Goal: Task Accomplishment & Management: Use online tool/utility

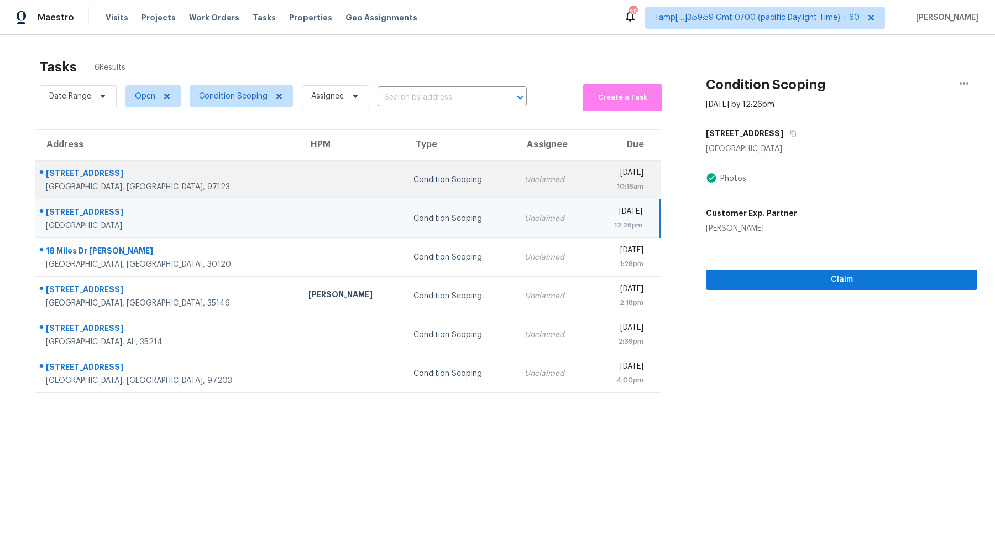
click at [590, 166] on td "[DATE] 10:16am" at bounding box center [625, 179] width 71 height 39
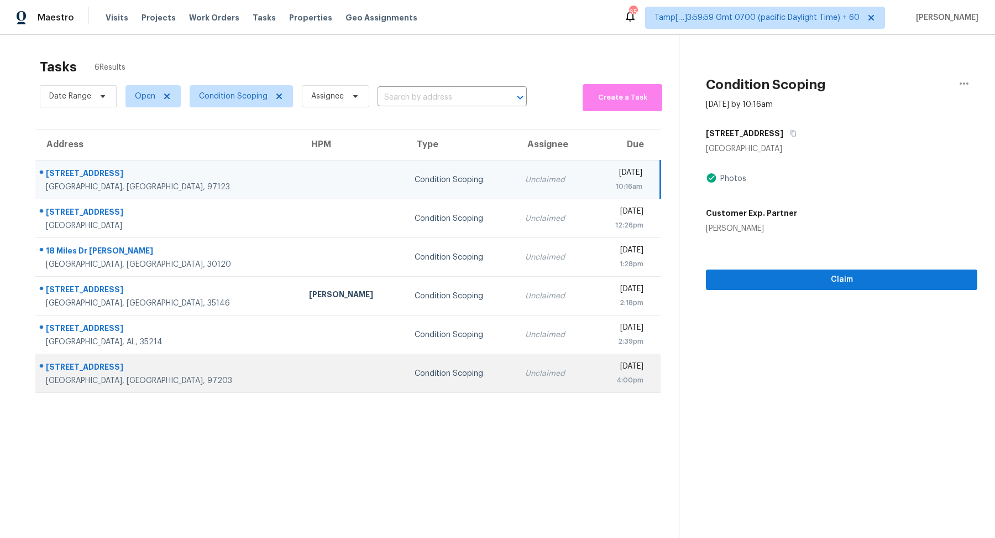
click at [517, 361] on td "Unclaimed" at bounding box center [554, 373] width 74 height 39
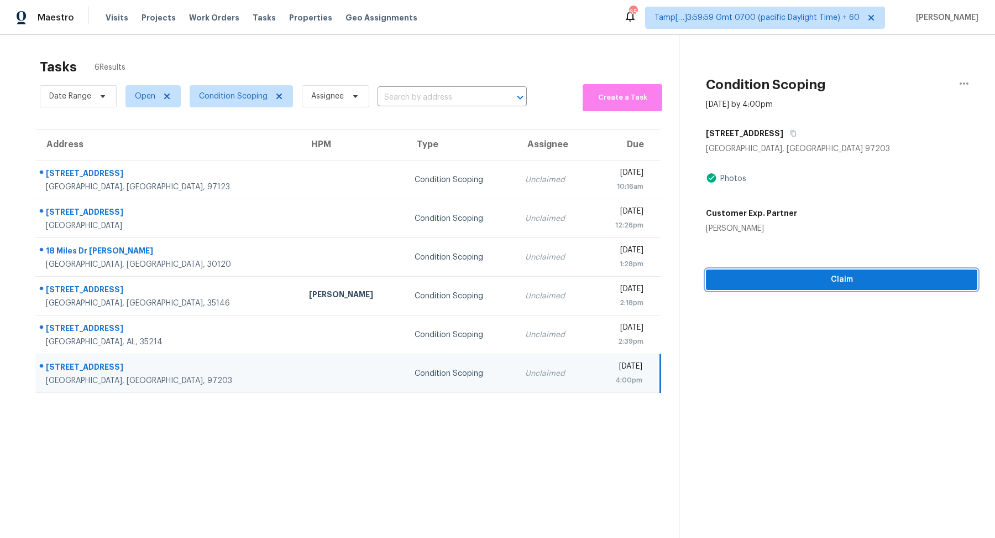
click at [840, 275] on span "Claim" at bounding box center [842, 280] width 254 height 14
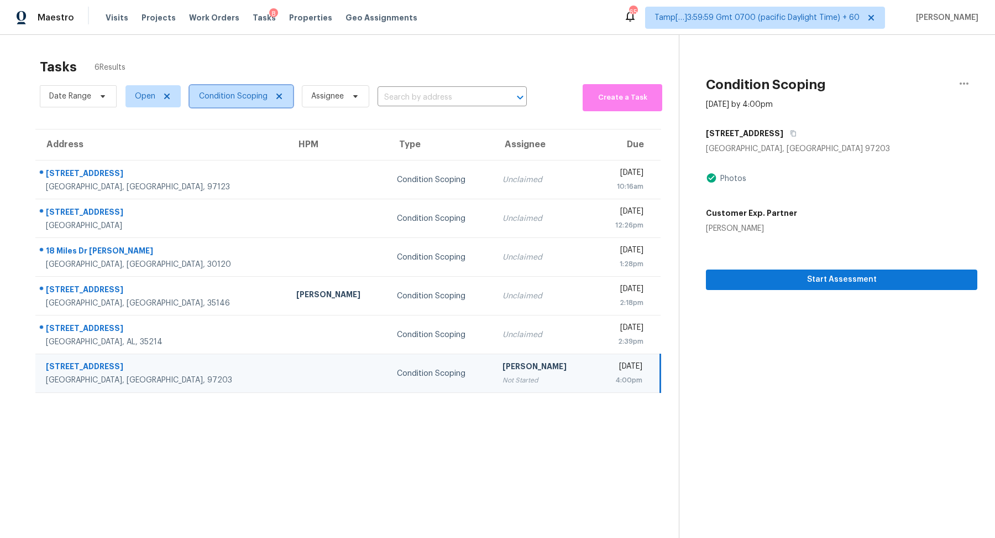
click at [229, 93] on span "Condition Scoping" at bounding box center [233, 96] width 69 height 11
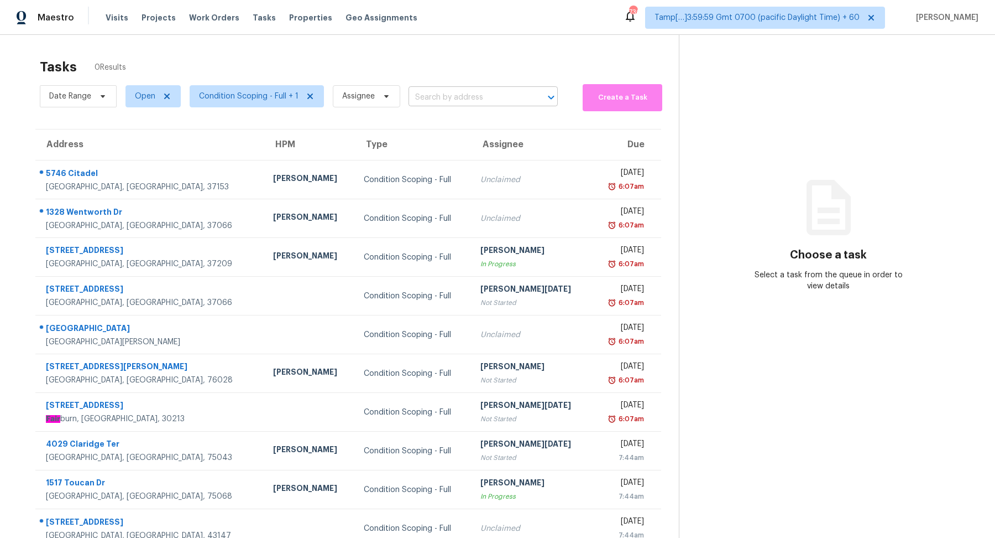
click at [462, 97] on input "text" at bounding box center [468, 97] width 118 height 17
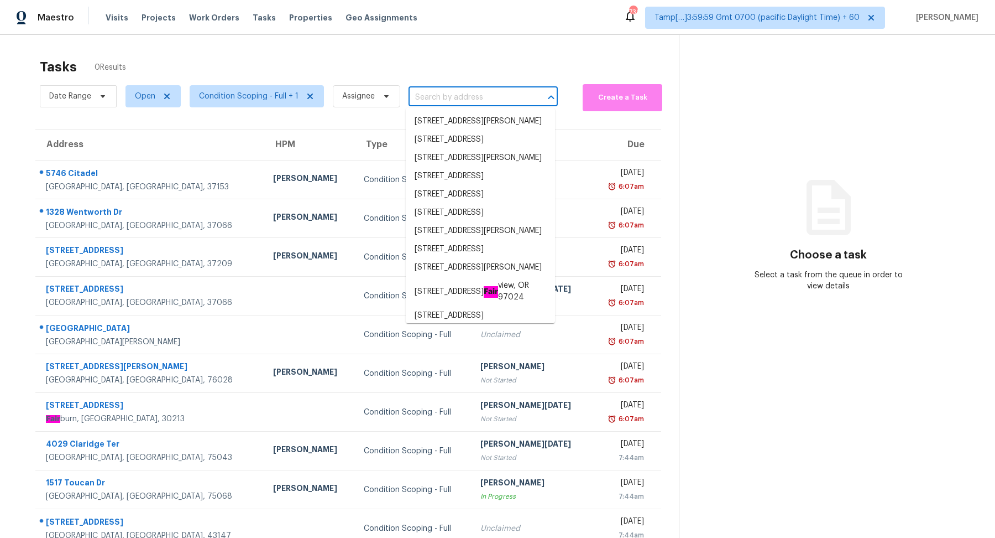
paste input "[STREET_ADDRESS]"
type input "[STREET_ADDRESS]"
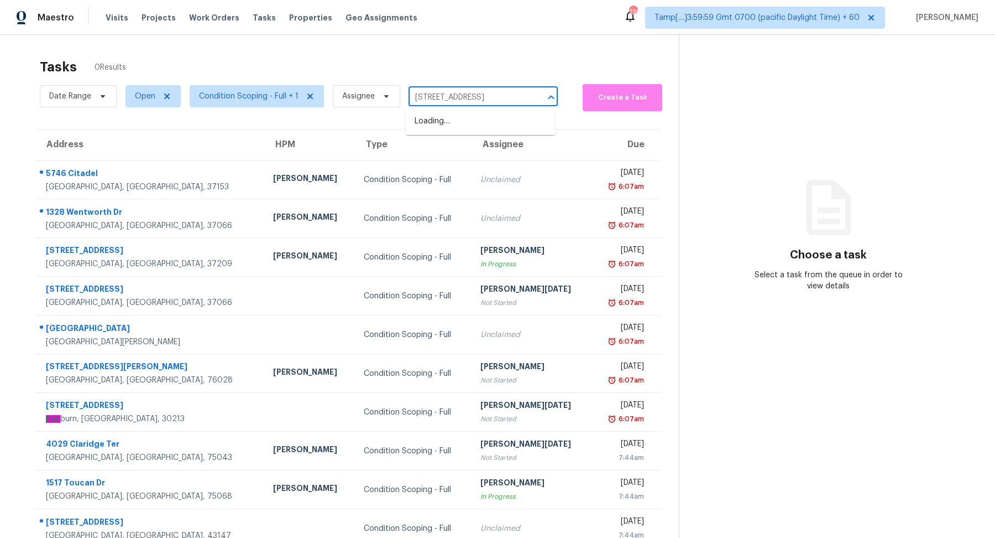
scroll to position [0, 20]
click at [452, 112] on li "[STREET_ADDRESS]" at bounding box center [480, 121] width 149 height 18
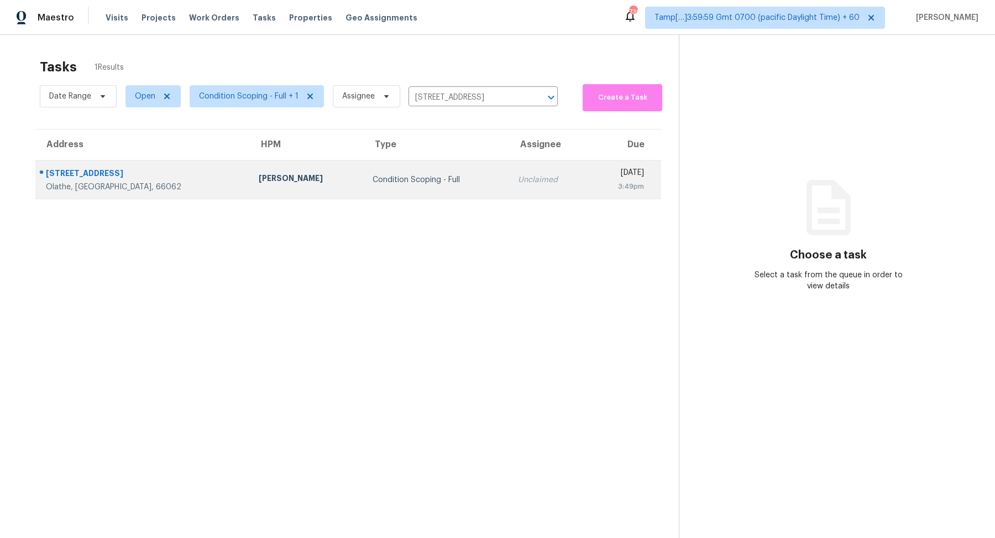
click at [424, 165] on td "Condition Scoping - Full" at bounding box center [437, 179] width 146 height 39
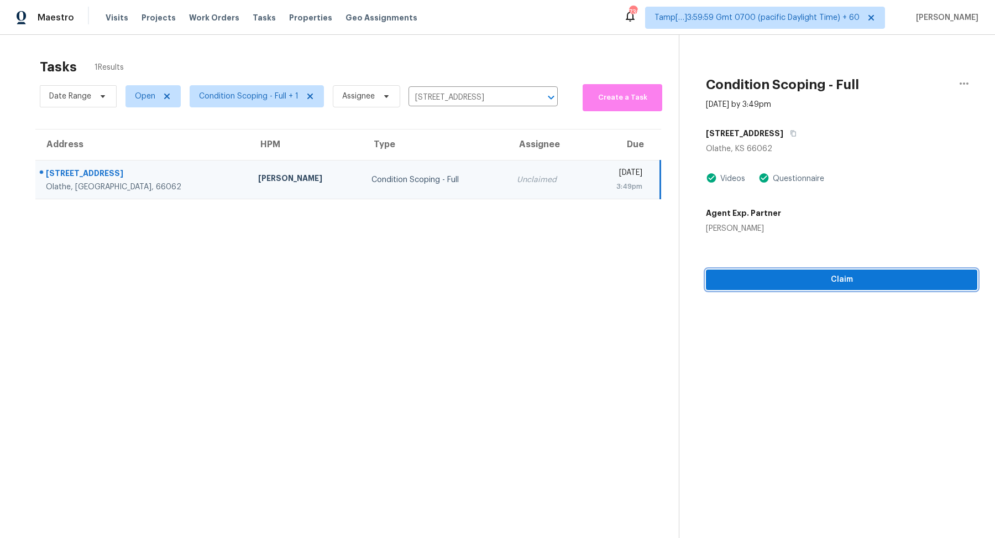
click at [798, 277] on span "Claim" at bounding box center [842, 280] width 254 height 14
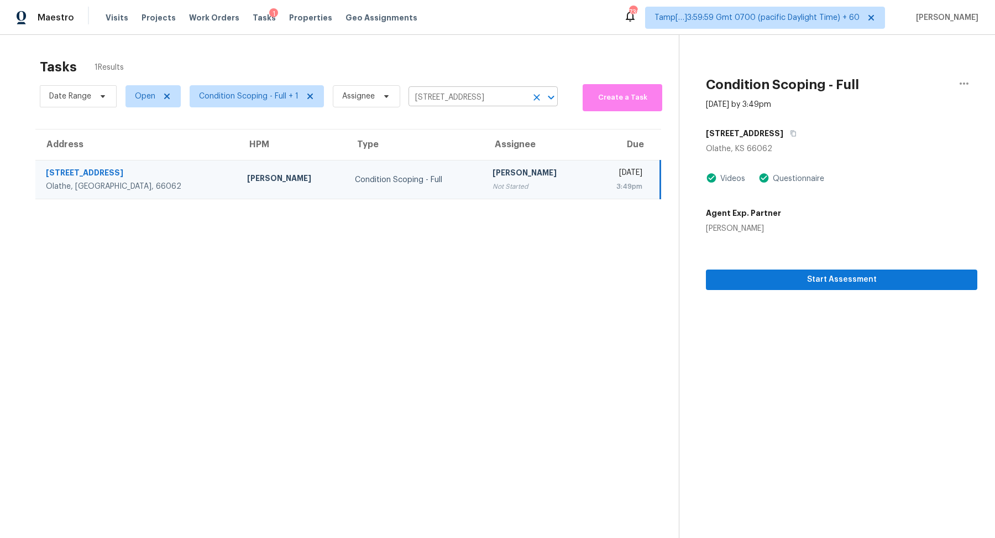
click at [466, 98] on input "[STREET_ADDRESS]" at bounding box center [468, 97] width 118 height 17
paste input "[STREET_ADDRESS]"
type input "[STREET_ADDRESS]"
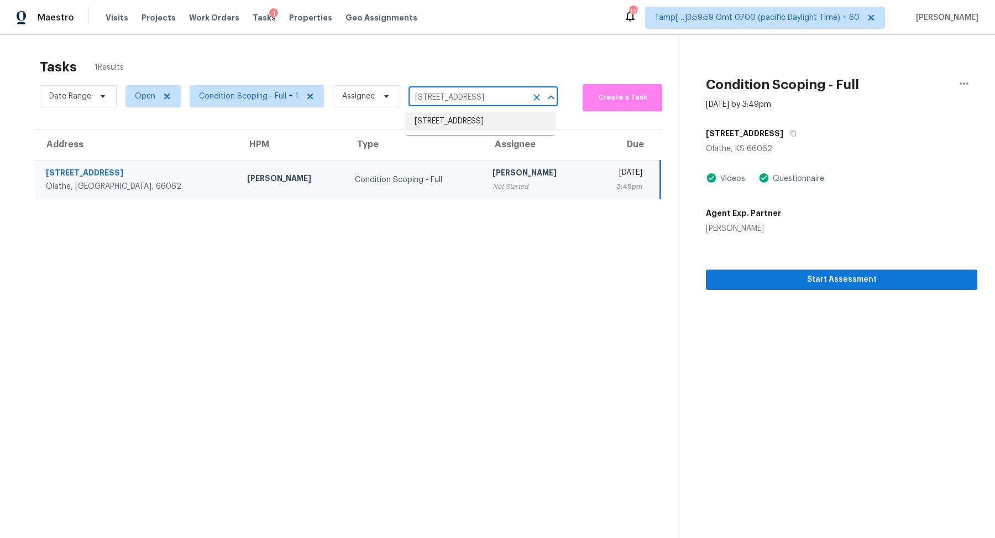
click at [464, 115] on li "[STREET_ADDRESS]" at bounding box center [480, 121] width 149 height 18
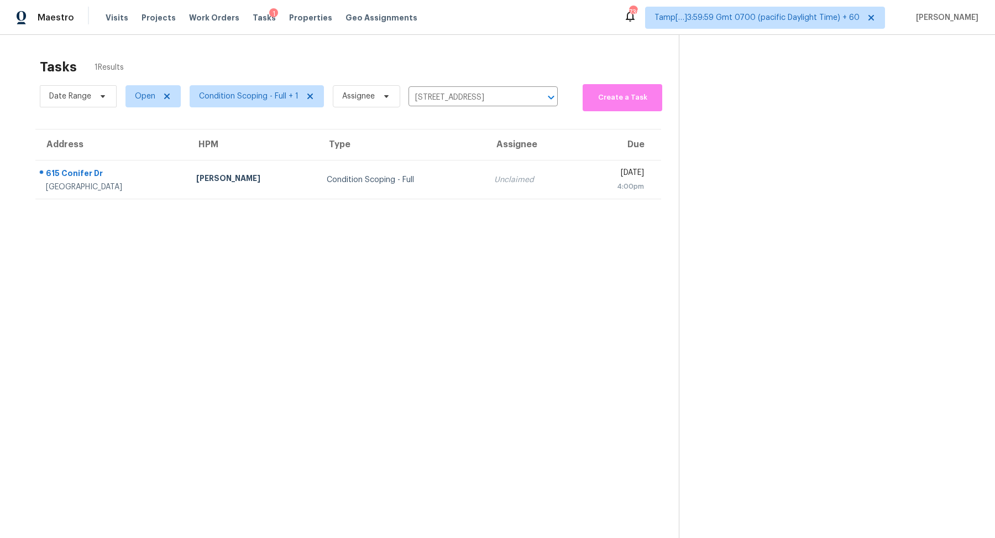
click at [486, 164] on td "Unclaimed" at bounding box center [532, 179] width 92 height 39
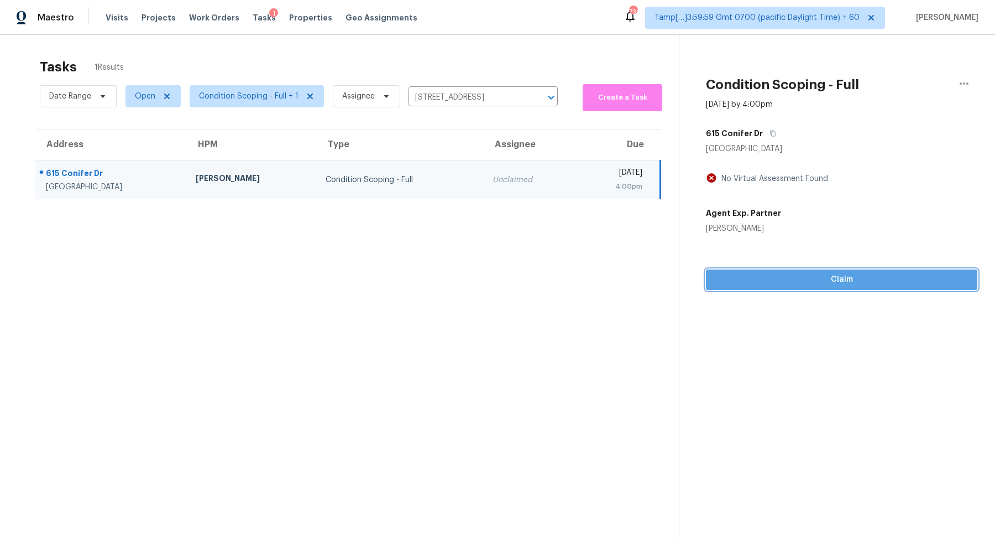
click at [826, 287] on button "Claim" at bounding box center [842, 279] width 272 height 20
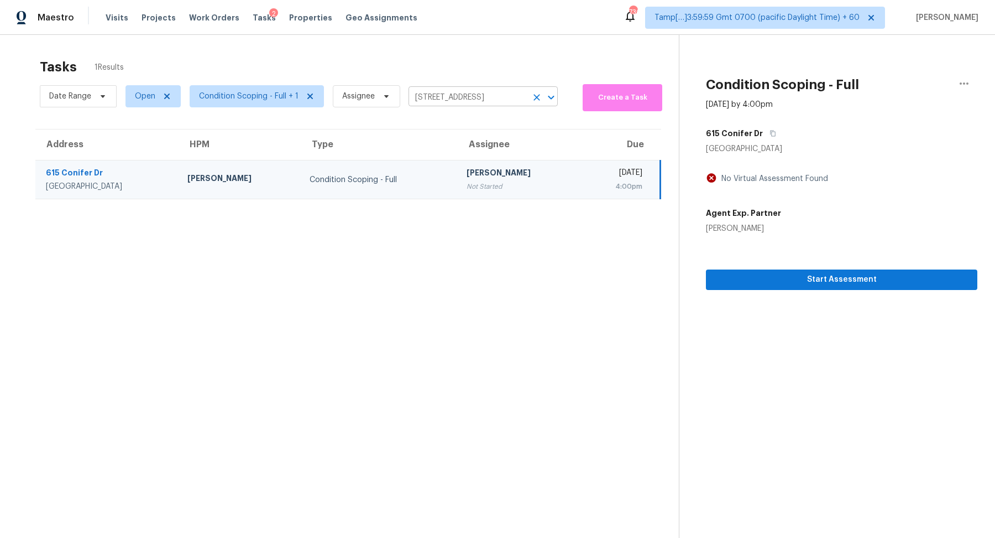
click at [470, 97] on input "[STREET_ADDRESS]" at bounding box center [468, 97] width 118 height 17
paste input "[STREET_ADDRESS]"
type input "[STREET_ADDRESS]"
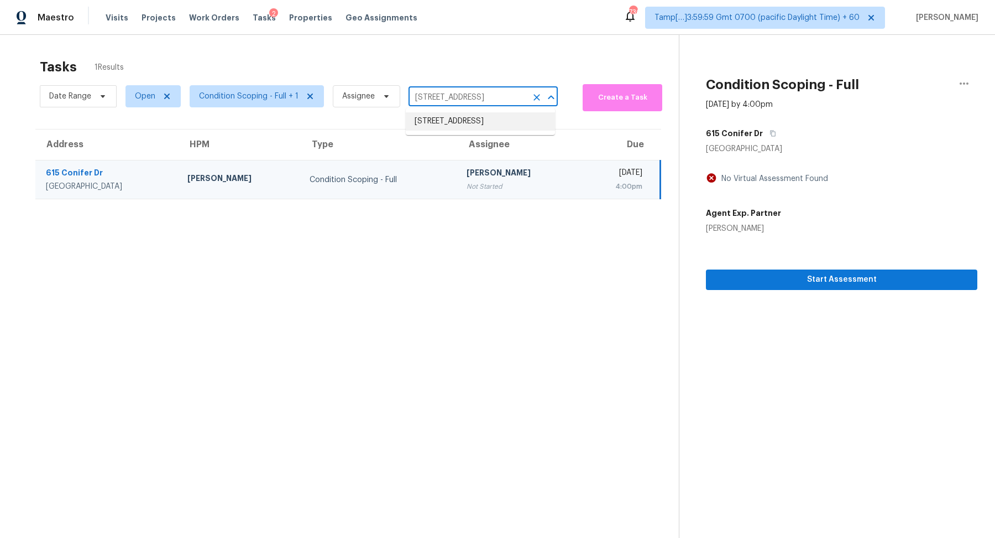
click at [490, 124] on li "[STREET_ADDRESS]" at bounding box center [480, 121] width 149 height 18
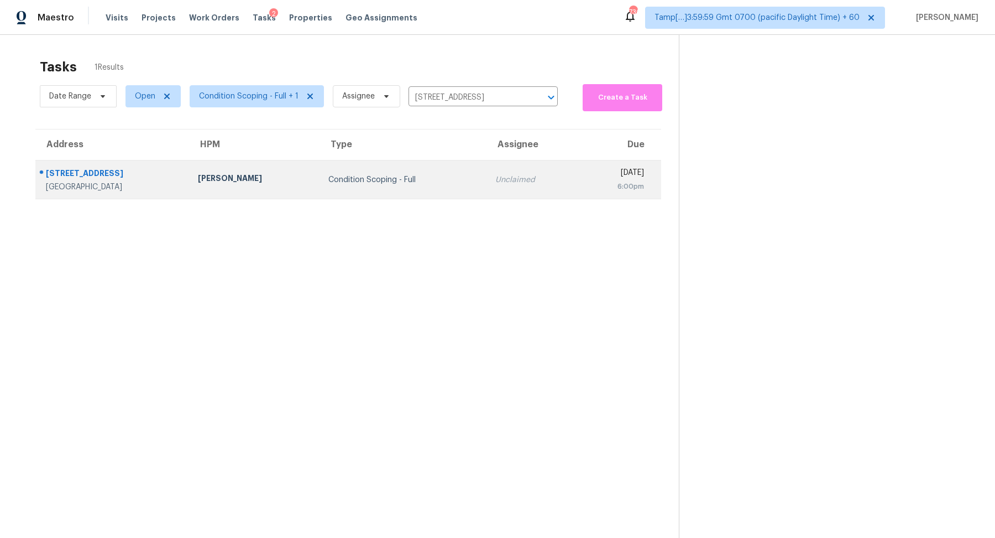
click at [487, 162] on td "Unclaimed" at bounding box center [532, 179] width 91 height 39
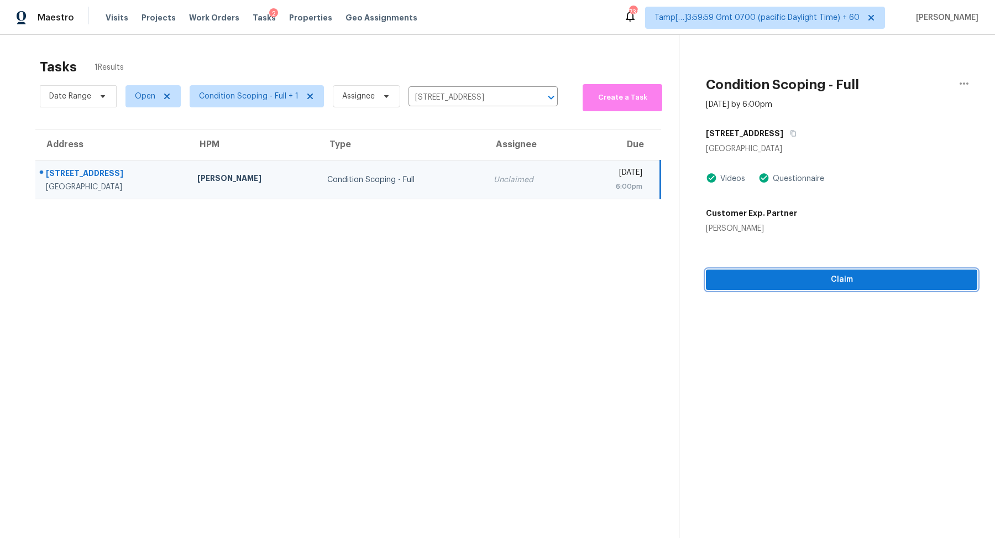
click at [815, 274] on span "Claim" at bounding box center [842, 280] width 254 height 14
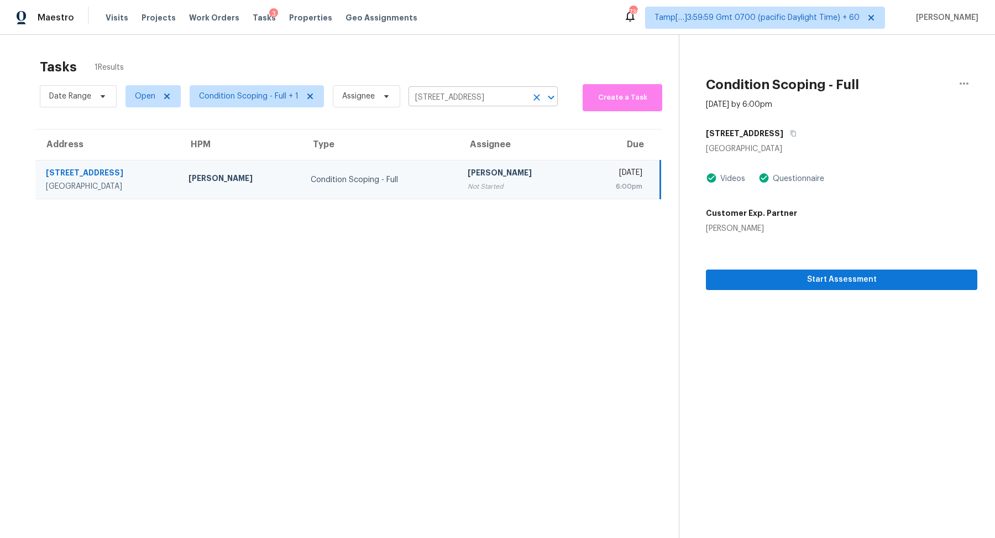
click at [472, 96] on input "[STREET_ADDRESS]" at bounding box center [468, 97] width 118 height 17
paste input "[STREET_ADDRESS][PERSON_NAME]"
type input "[STREET_ADDRESS][PERSON_NAME]"
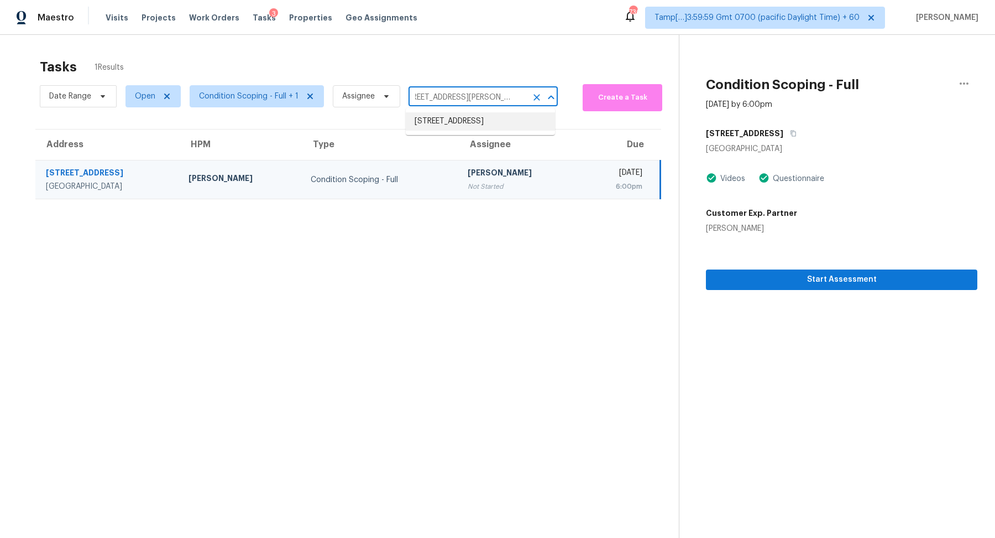
click at [470, 119] on li "[STREET_ADDRESS]" at bounding box center [480, 121] width 149 height 18
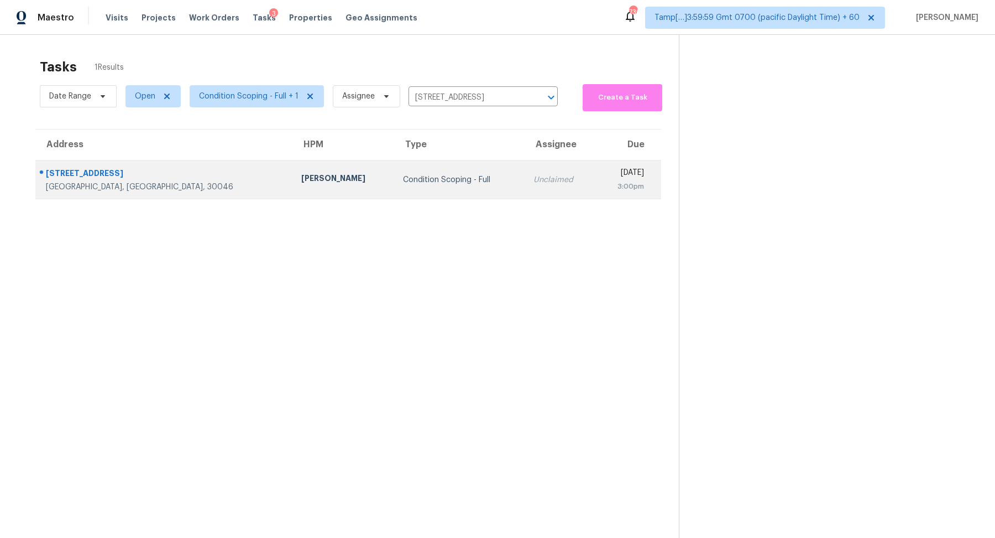
click at [446, 174] on td "Condition Scoping - Full" at bounding box center [459, 179] width 131 height 39
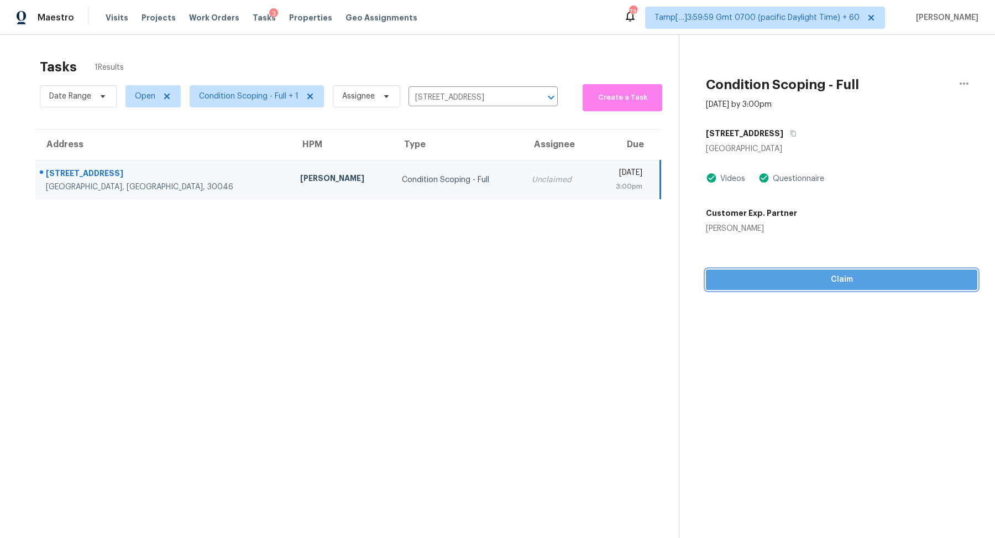
click at [764, 283] on span "Claim" at bounding box center [842, 280] width 254 height 14
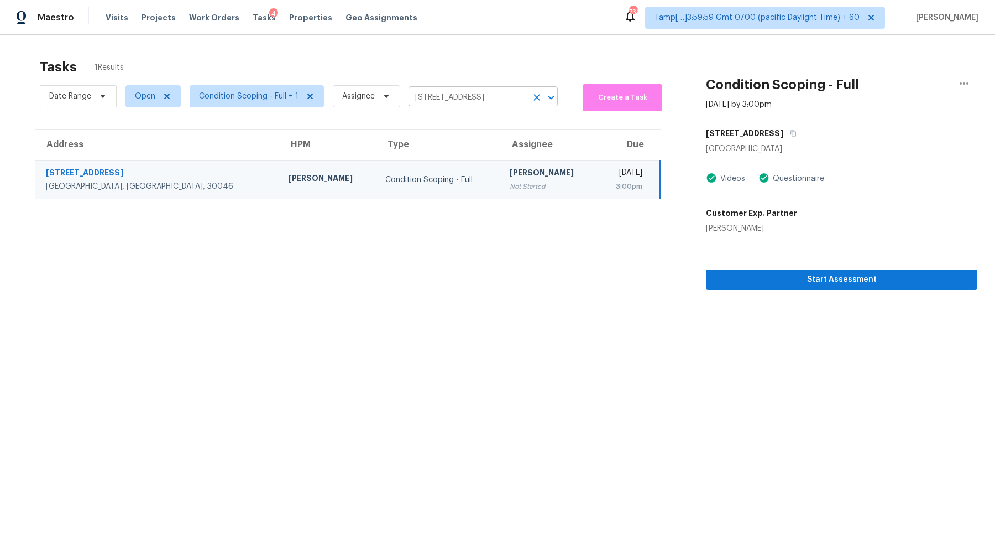
click at [491, 97] on input "[STREET_ADDRESS]" at bounding box center [468, 97] width 118 height 17
paste input "[STREET_ADDRESS]"
type input "[STREET_ADDRESS]"
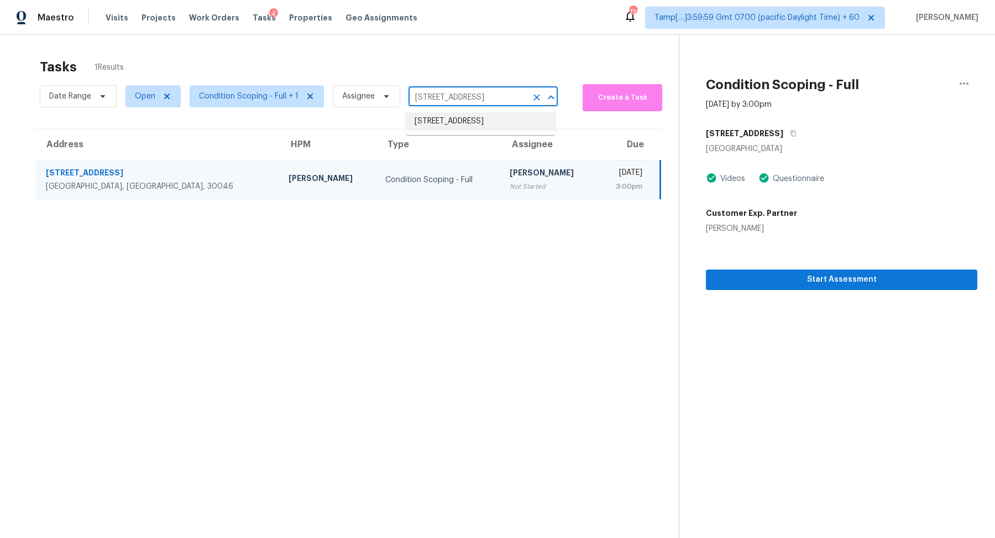
click at [472, 115] on li "[STREET_ADDRESS]" at bounding box center [480, 121] width 149 height 18
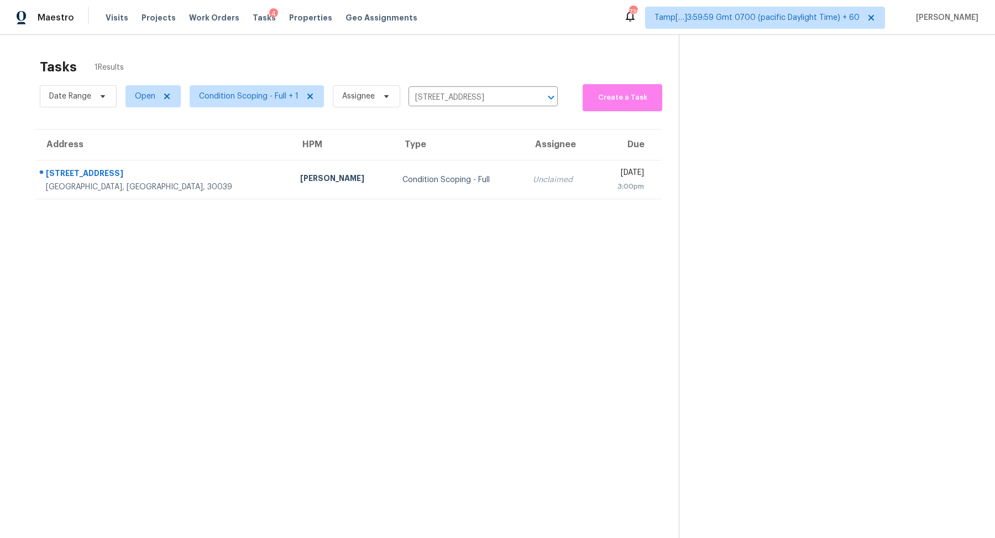
click at [524, 167] on td "Unclaimed" at bounding box center [560, 179] width 72 height 39
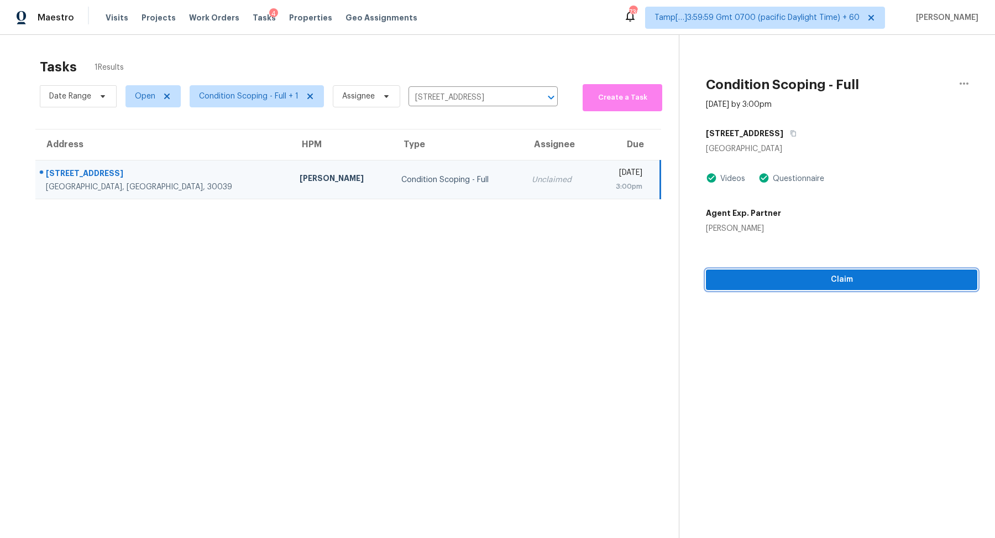
click at [792, 279] on span "Claim" at bounding box center [842, 280] width 254 height 14
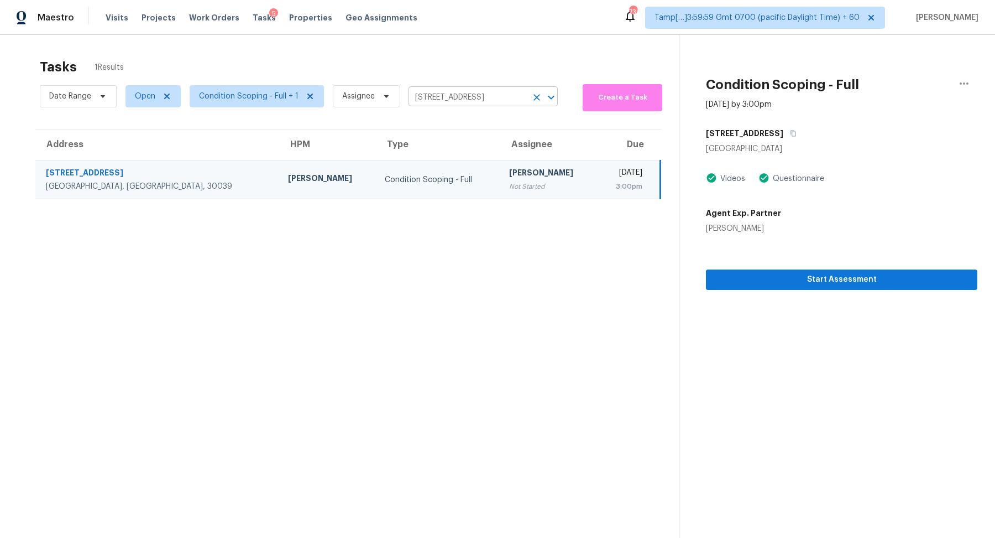
click at [467, 99] on input "[STREET_ADDRESS]" at bounding box center [468, 97] width 118 height 17
paste input "[STREET_ADDRESS]"
type input "[STREET_ADDRESS]"
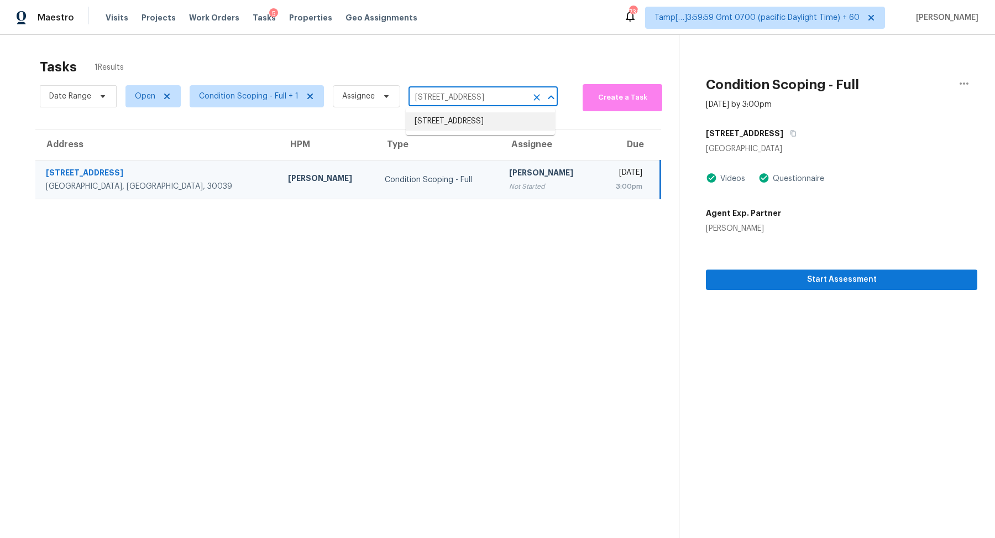
click at [465, 121] on li "[STREET_ADDRESS]" at bounding box center [480, 121] width 149 height 18
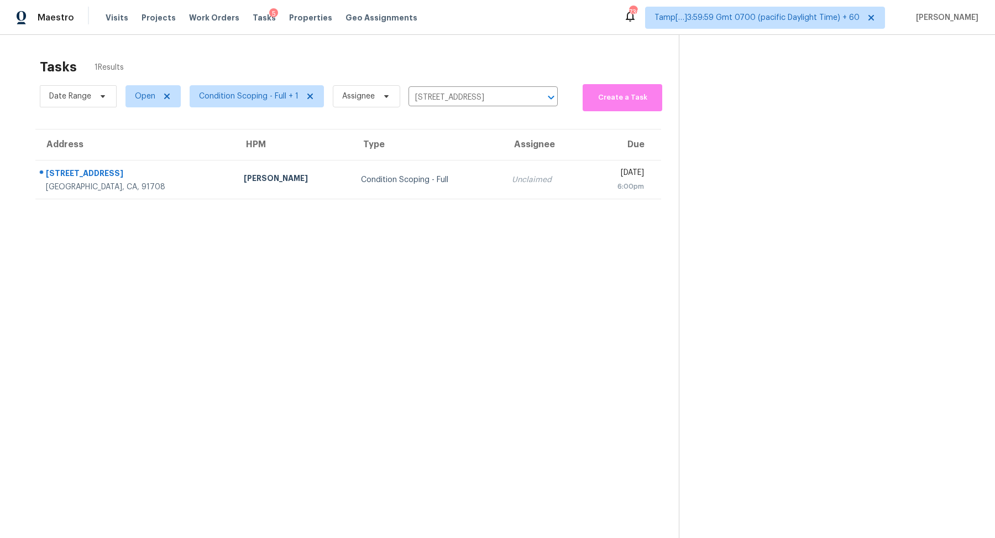
click at [412, 182] on div "Condition Scoping - Full" at bounding box center [427, 179] width 133 height 11
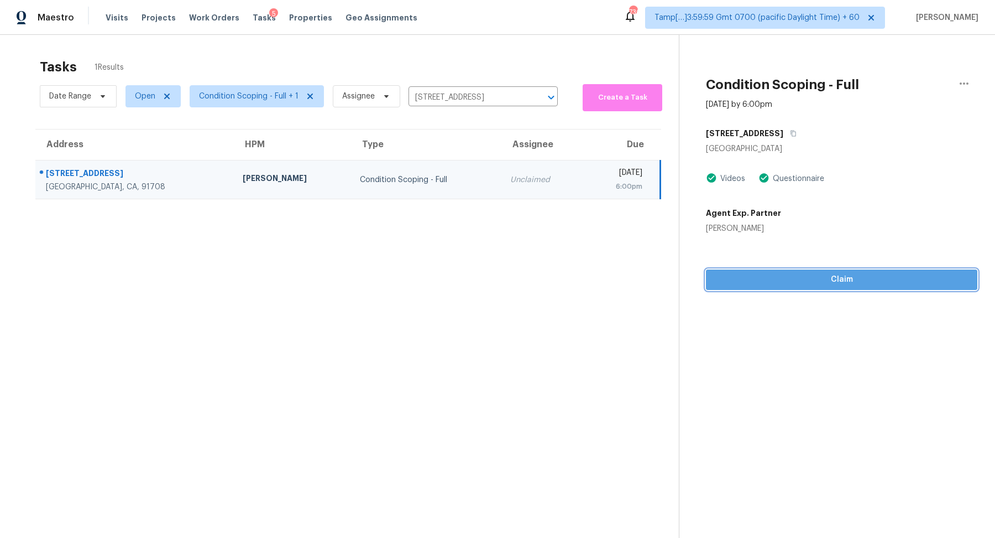
click at [854, 287] on button "Claim" at bounding box center [842, 279] width 272 height 20
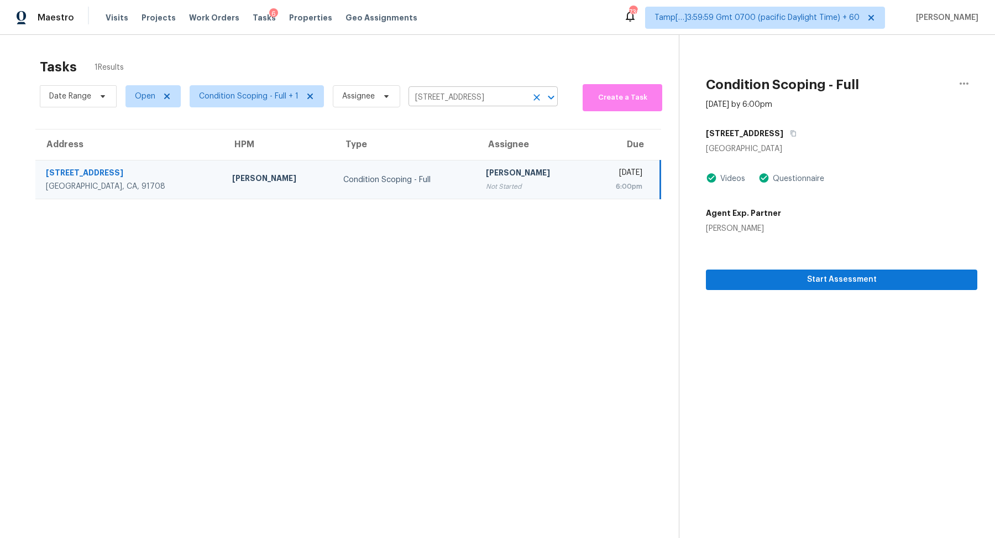
click at [461, 91] on input "[STREET_ADDRESS]" at bounding box center [468, 97] width 118 height 17
paste input "[STREET_ADDRESS][PERSON_NAME][PERSON_NAME]"
type input "[STREET_ADDRESS][PERSON_NAME][PERSON_NAME]"
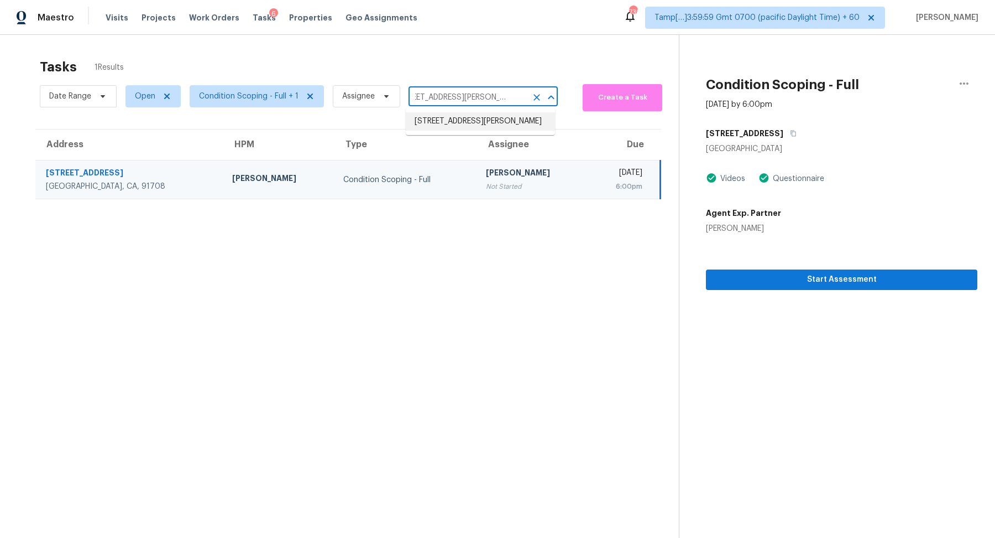
click at [472, 123] on li "[STREET_ADDRESS][PERSON_NAME]" at bounding box center [480, 121] width 149 height 18
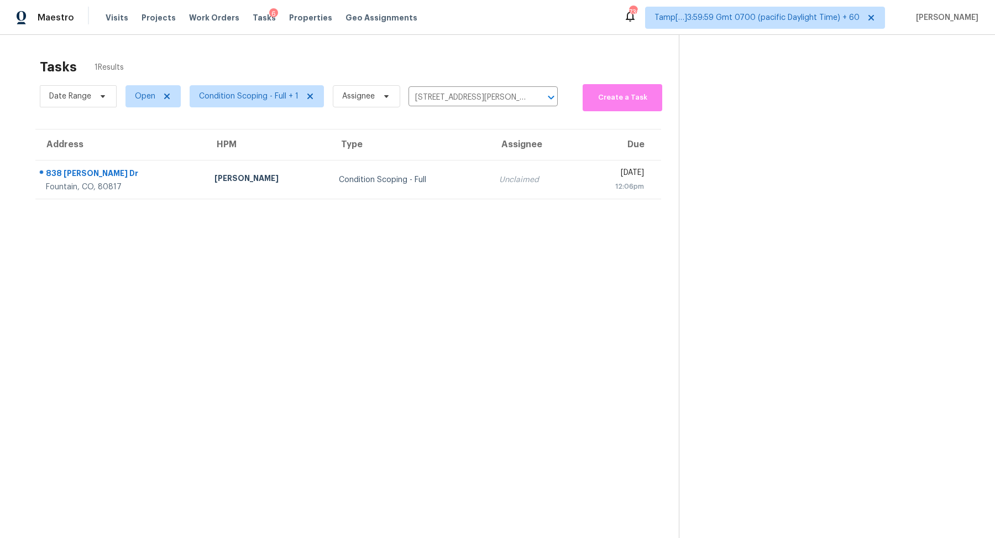
click at [499, 176] on div "Unclaimed" at bounding box center [534, 179] width 70 height 11
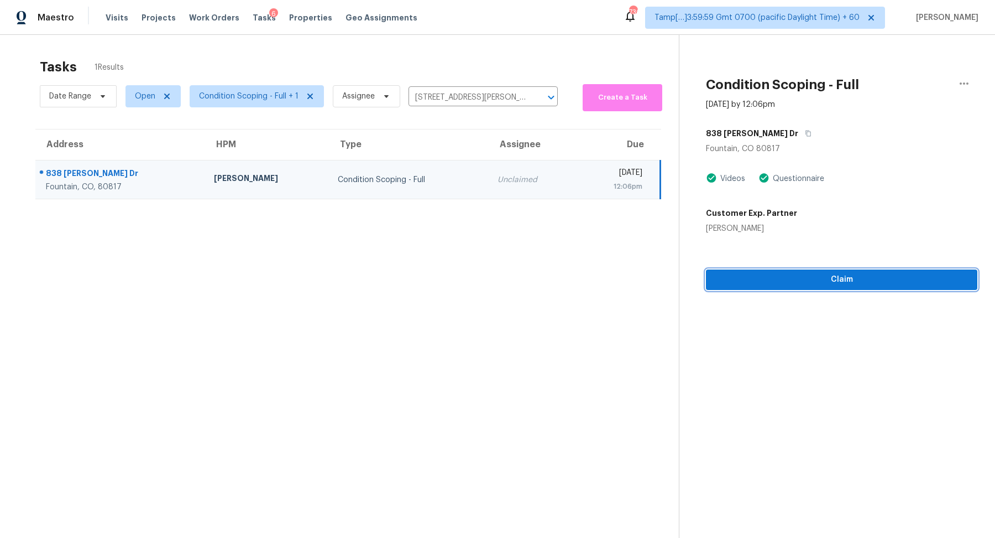
click at [809, 281] on span "Claim" at bounding box center [842, 280] width 254 height 14
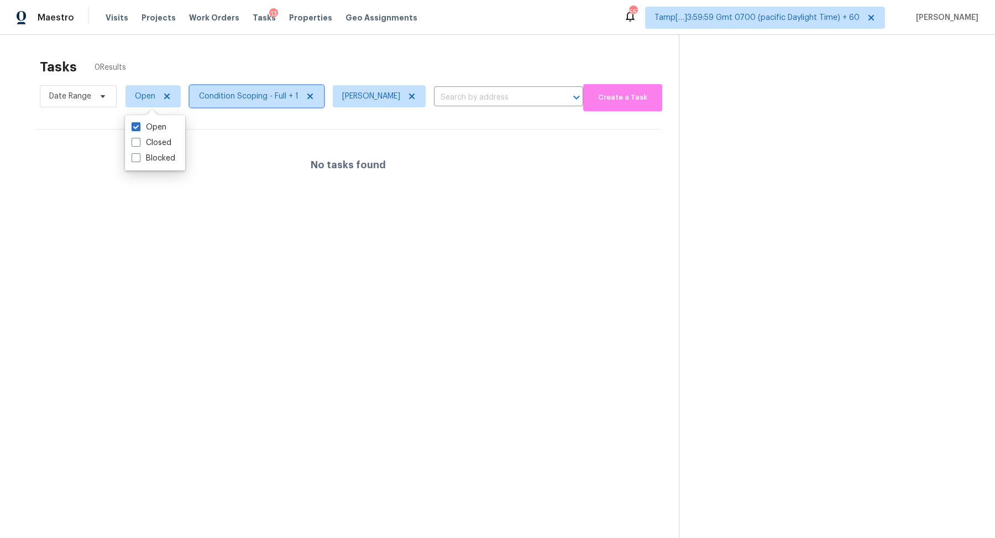
click at [269, 98] on span "Condition Scoping - Full + 1" at bounding box center [249, 96] width 100 height 11
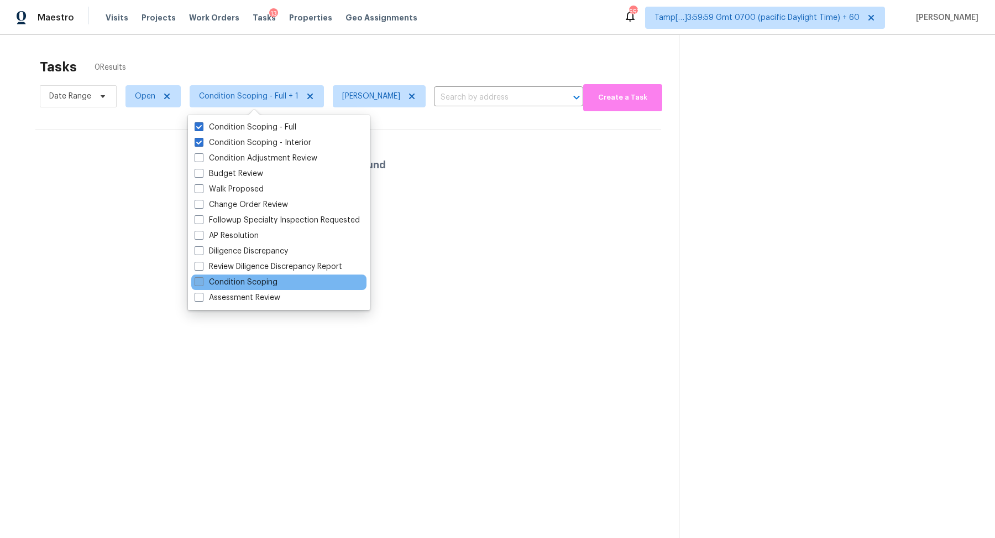
click at [276, 284] on label "Condition Scoping" at bounding box center [236, 282] width 83 height 11
click at [202, 284] on input "Condition Scoping" at bounding box center [198, 280] width 7 height 7
checkbox input "true"
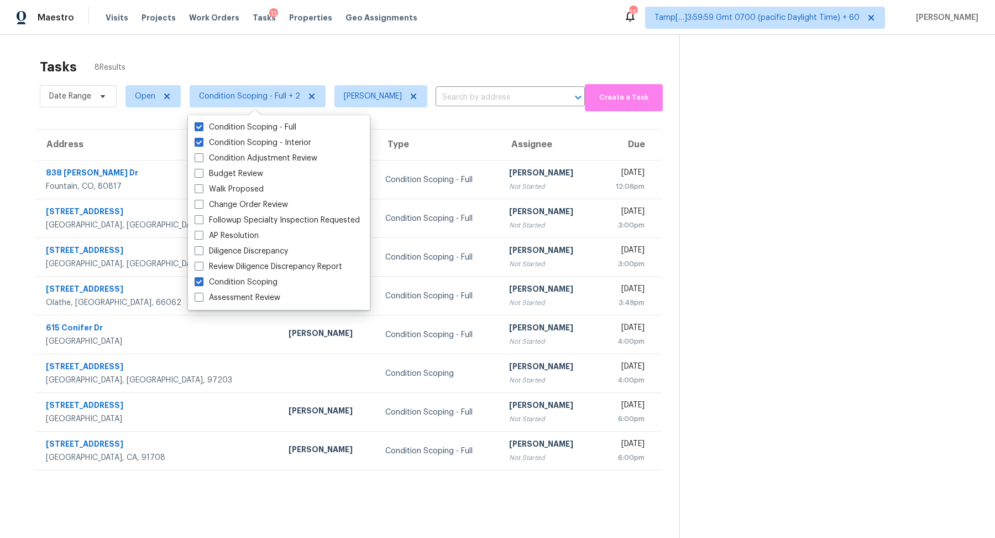
click at [762, 236] on section at bounding box center [829, 304] width 298 height 538
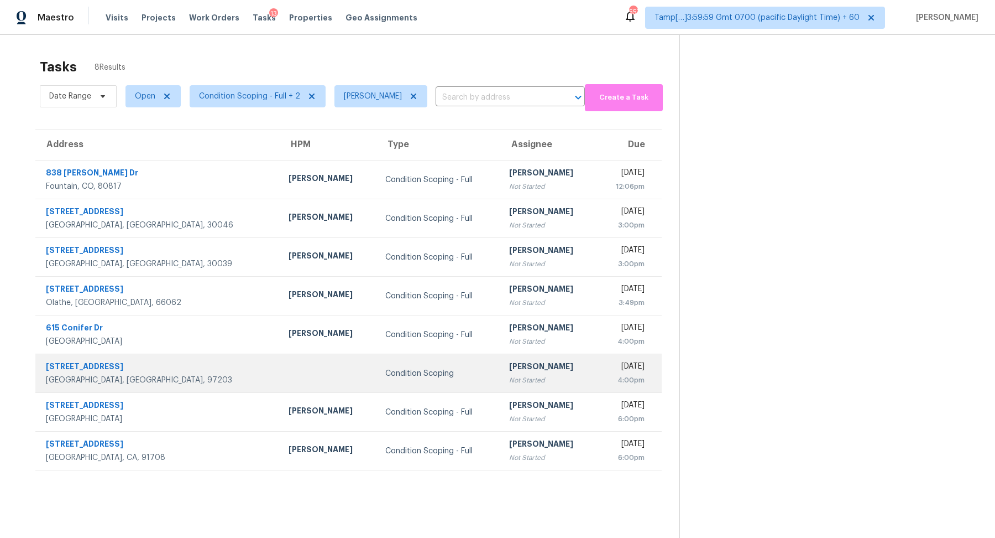
click at [509, 370] on div "[PERSON_NAME]" at bounding box center [548, 368] width 79 height 14
